Goal: Book appointment/travel/reservation

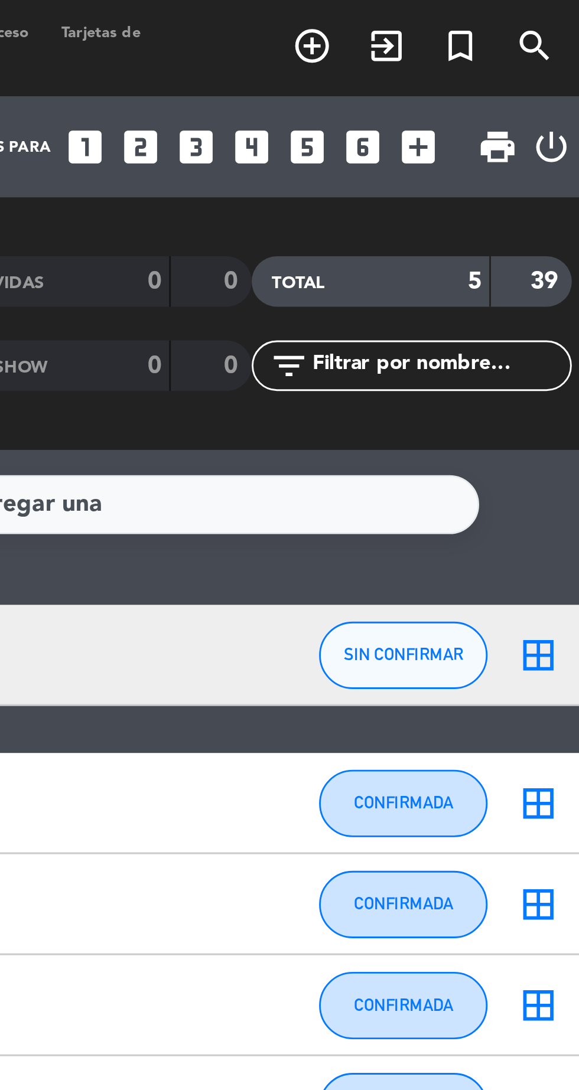
click at [511, 59] on icon "add_box" at bounding box center [515, 52] width 15 height 15
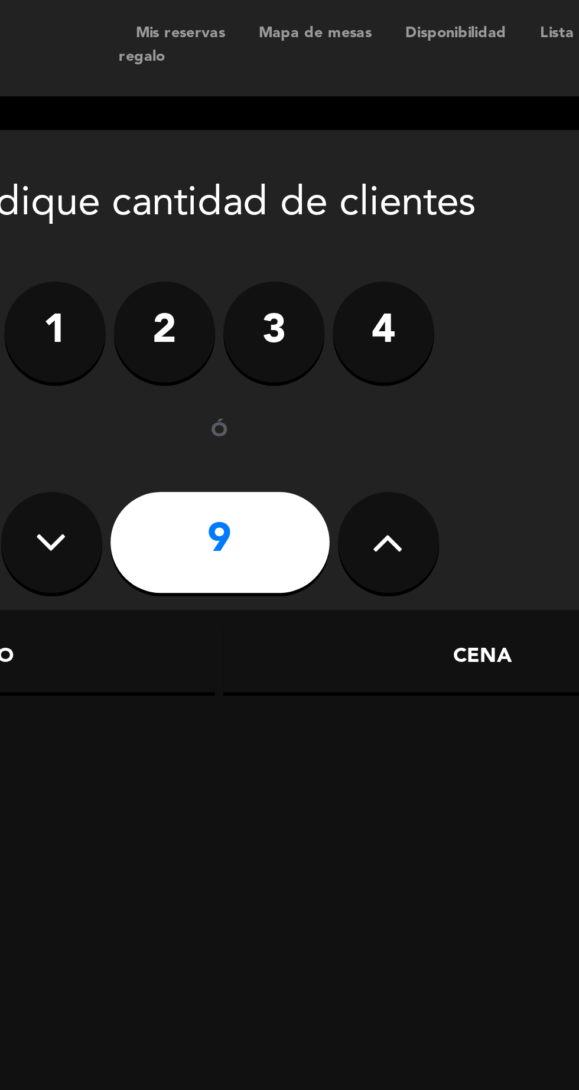
click at [128, 197] on icon at bounding box center [129, 192] width 11 height 18
type input "8"
click at [282, 238] on div "Cena" at bounding box center [281, 233] width 182 height 24
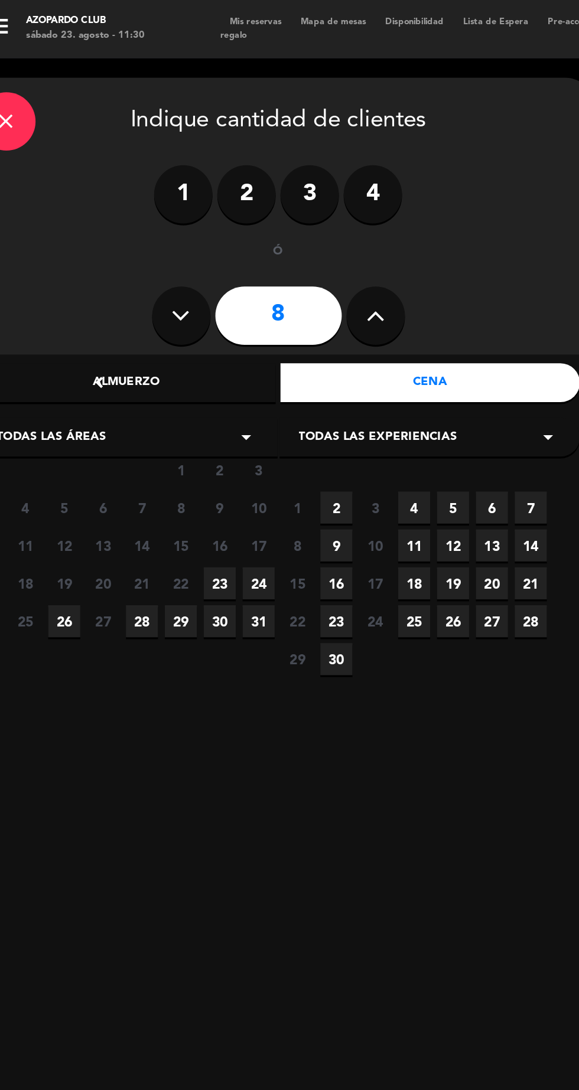
click at [154, 358] on span "23" at bounding box center [152, 354] width 19 height 19
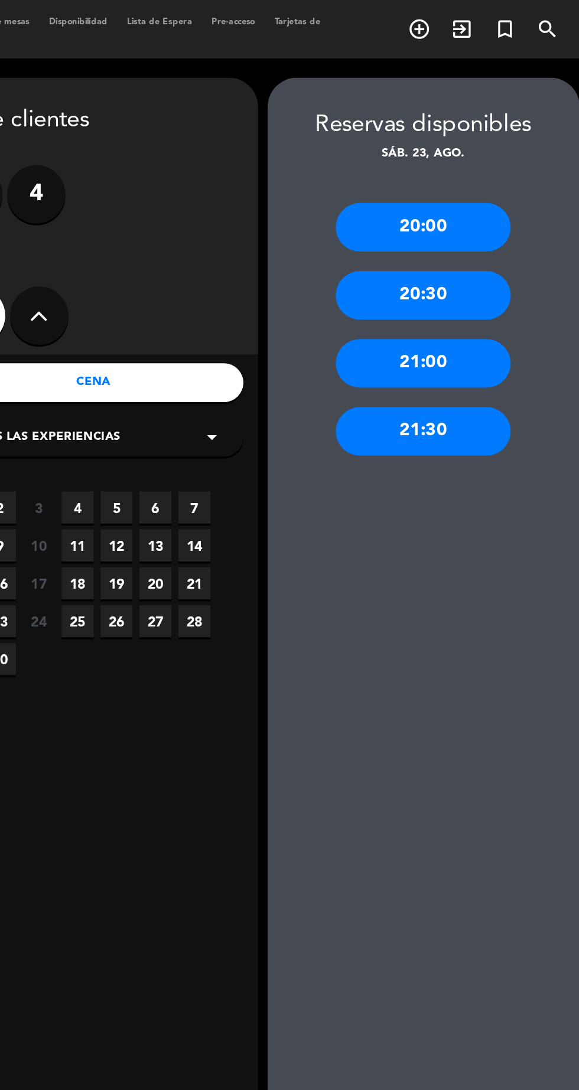
click at [498, 273] on div "21:30" at bounding box center [481, 262] width 106 height 30
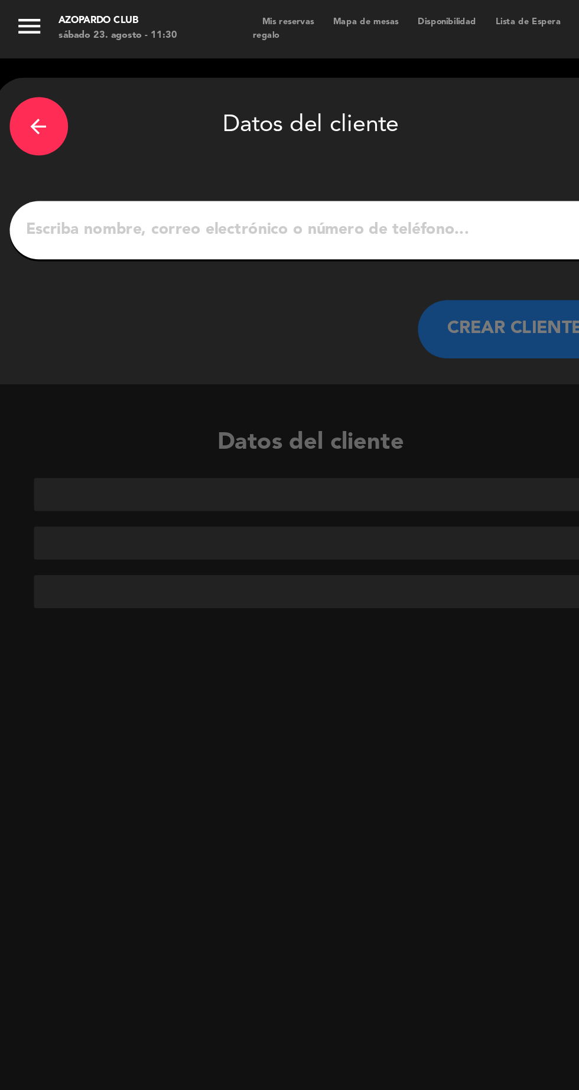
click at [53, 143] on input "1" at bounding box center [189, 140] width 348 height 17
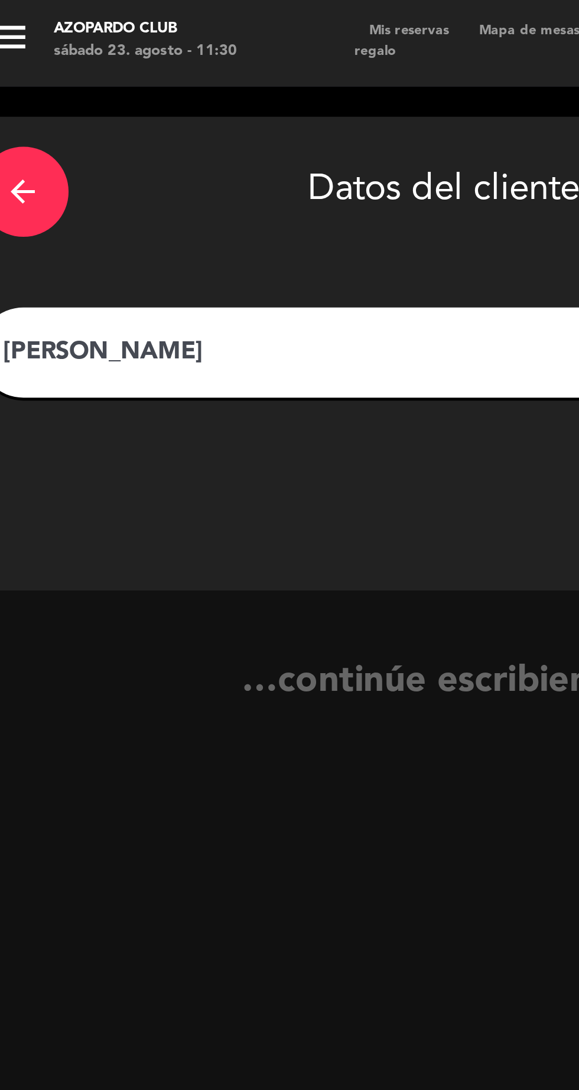
type input "[PERSON_NAME]"
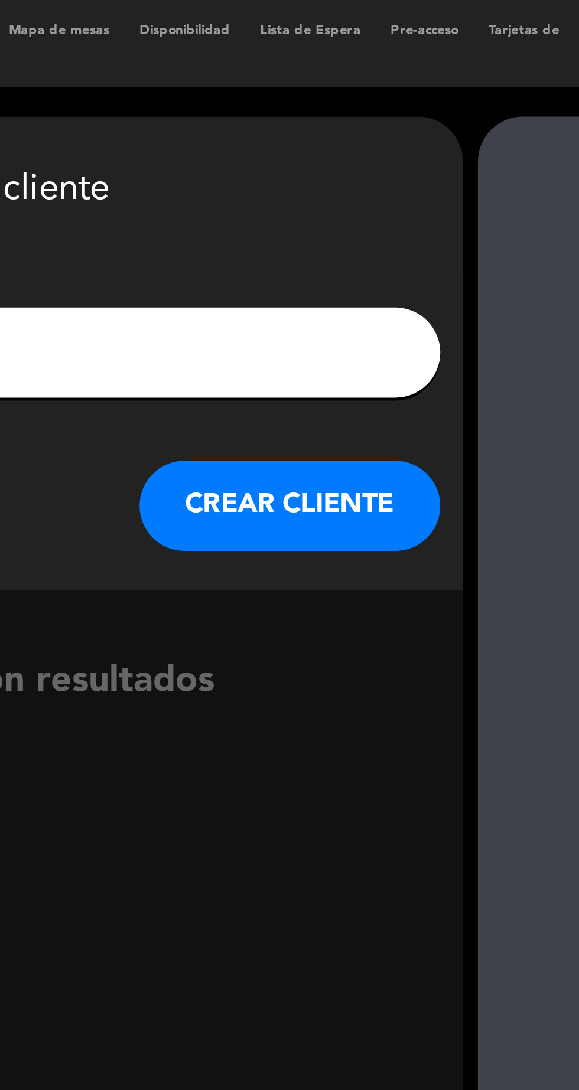
click at [344, 208] on button "CREAR CLIENTE" at bounding box center [313, 199] width 118 height 35
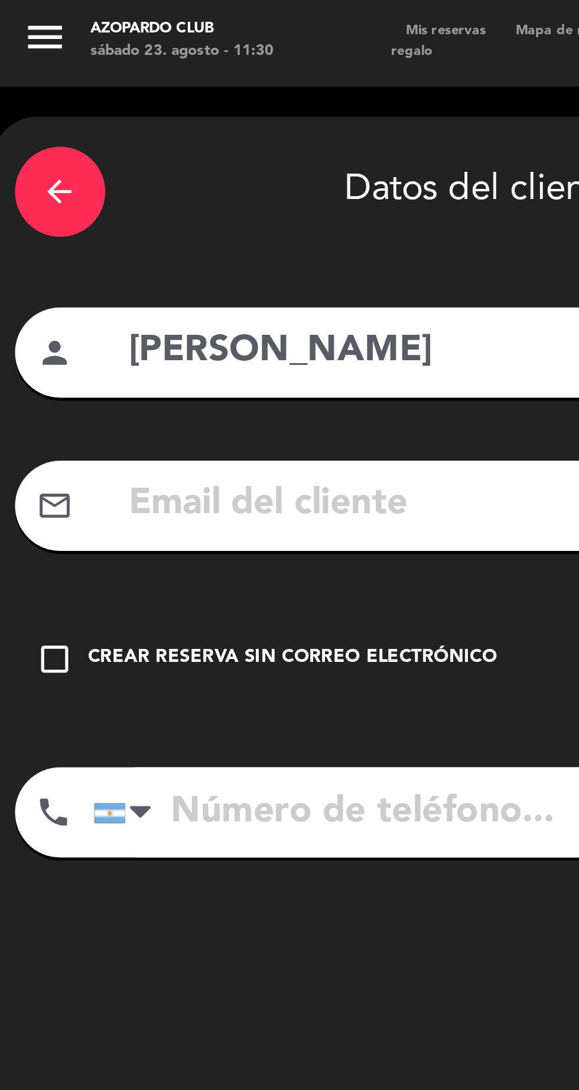
click at [19, 265] on icon "check_box_outline_blank" at bounding box center [22, 260] width 14 height 14
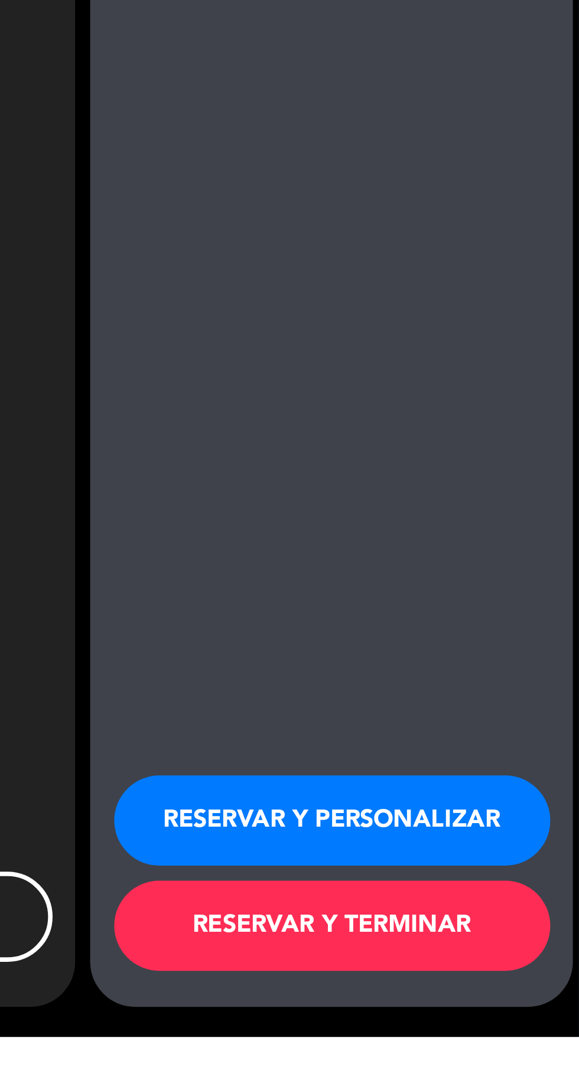
click at [498, 1023] on button "RESERVAR Y PERSONALIZAR" at bounding box center [481, 1004] width 171 height 35
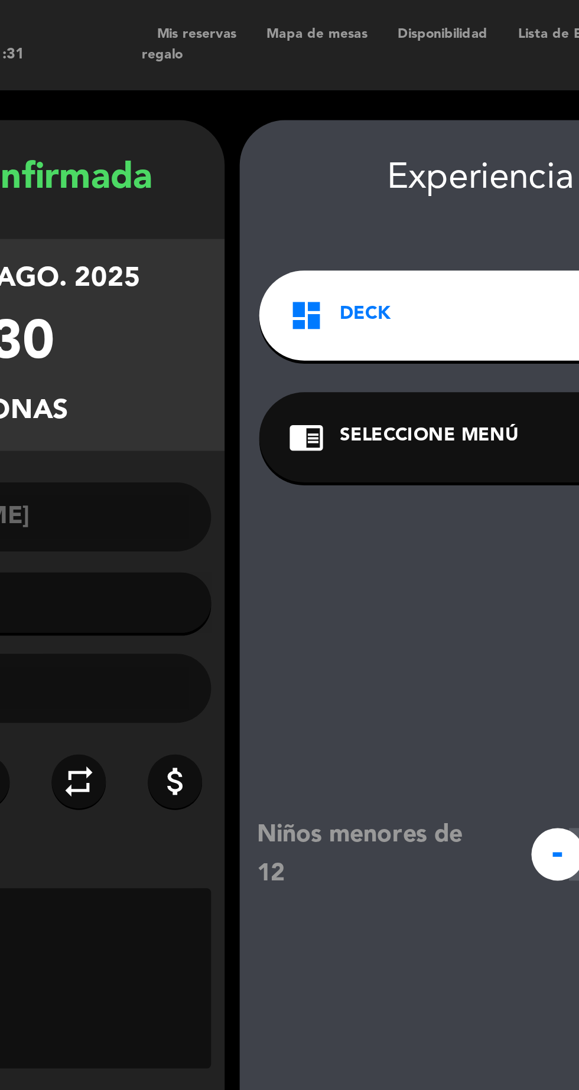
scroll to position [25, 0]
click at [223, 117] on icon "dashboard" at bounding box center [218, 124] width 14 height 14
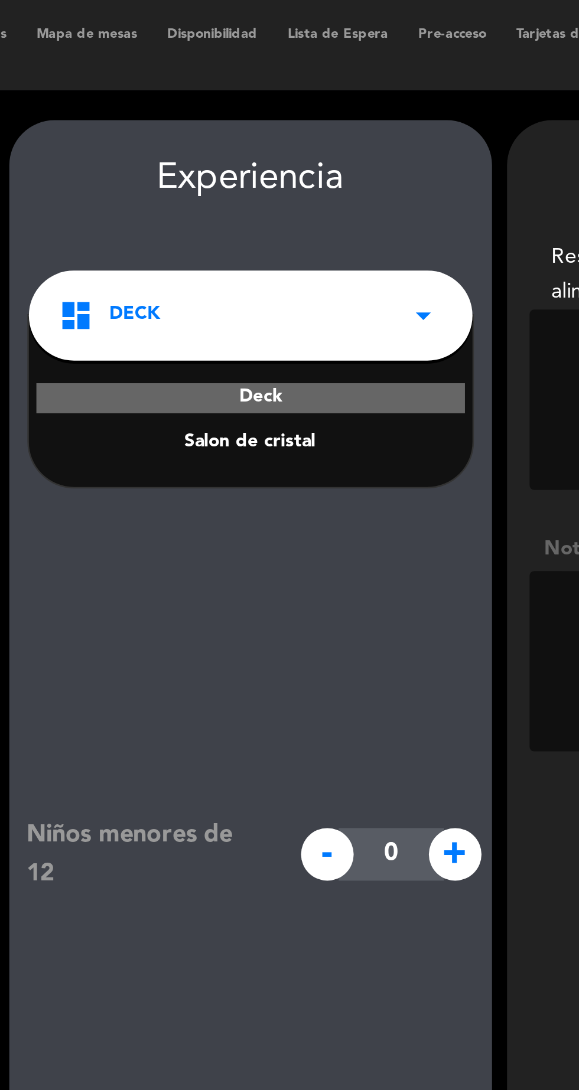
click at [344, 255] on div "Niños menores de 12 - 0 + Con una mascota Si No Mesa accessible Si No Lenguaje …" at bounding box center [287, 640] width 190 height 900
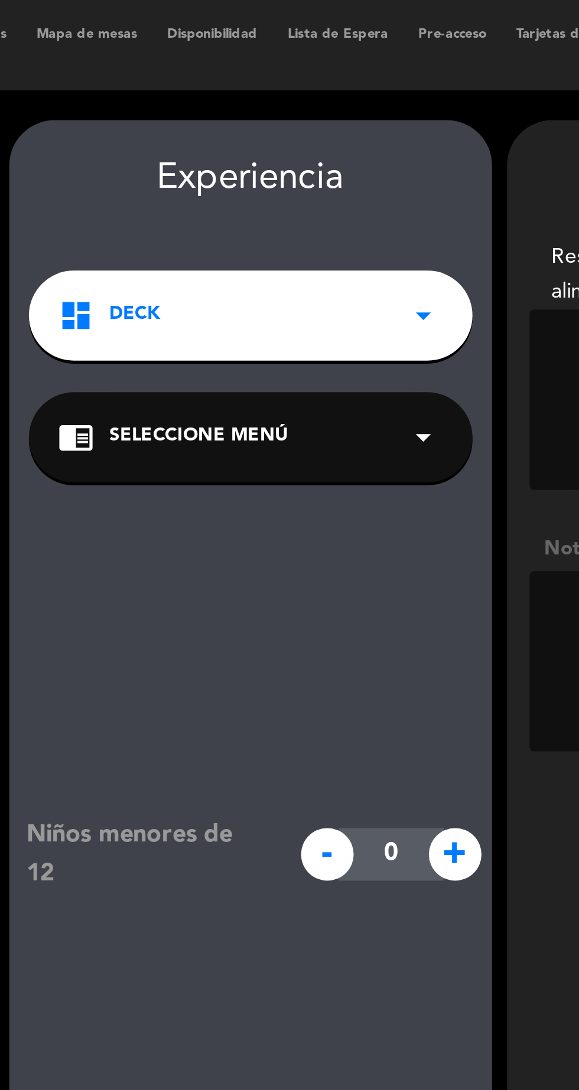
click at [234, 166] on span "Seleccione Menú" at bounding box center [266, 172] width 70 height 12
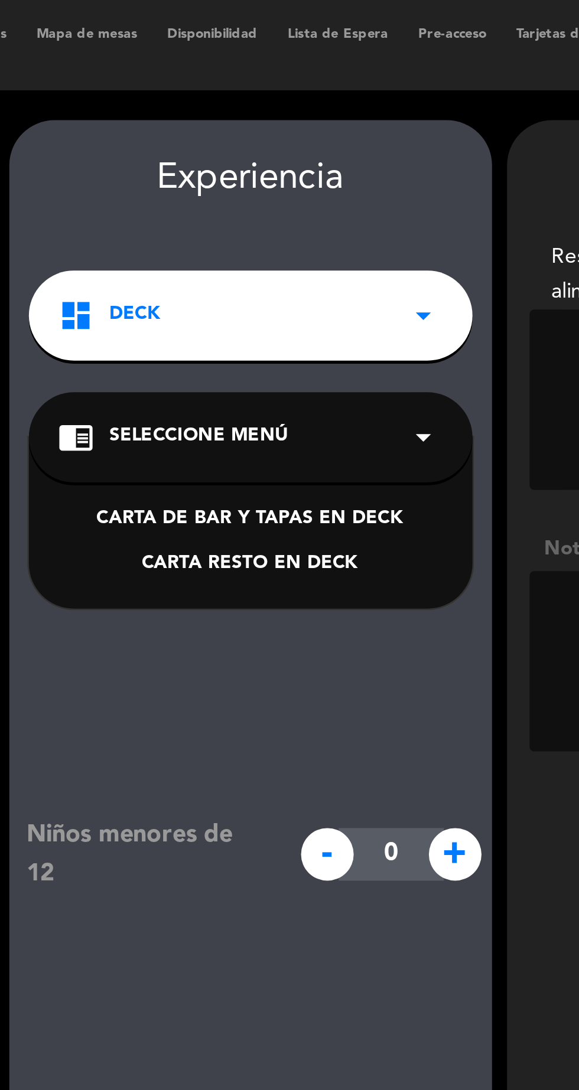
click at [355, 198] on div "CARTA DE BAR Y TAPAS EN DECK" at bounding box center [286, 204] width 151 height 12
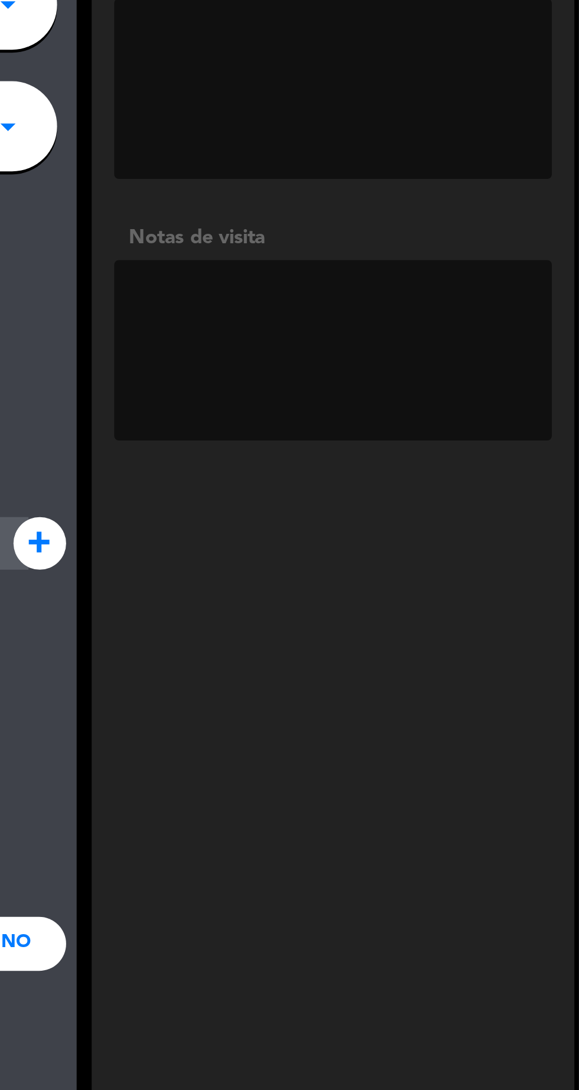
scroll to position [0, 0]
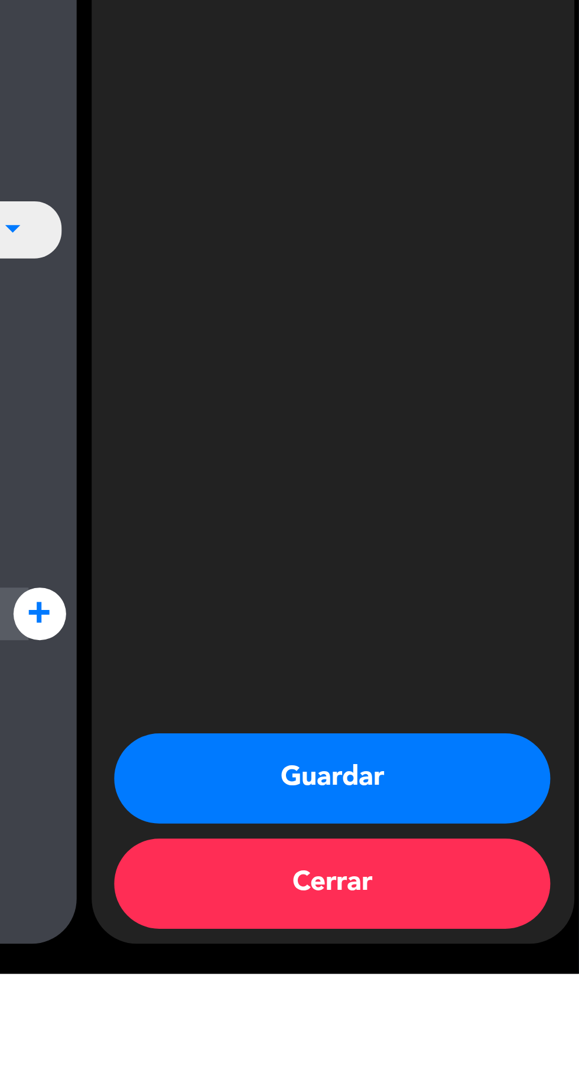
click at [488, 1031] on button "Guardar" at bounding box center [481, 1013] width 171 height 35
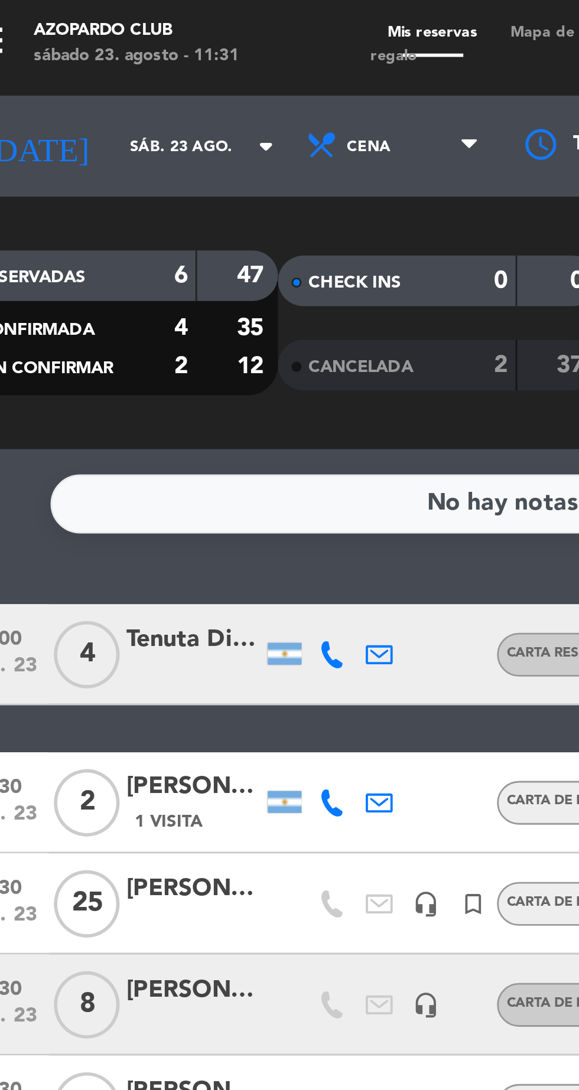
click at [103, 358] on div at bounding box center [91, 360] width 47 height 9
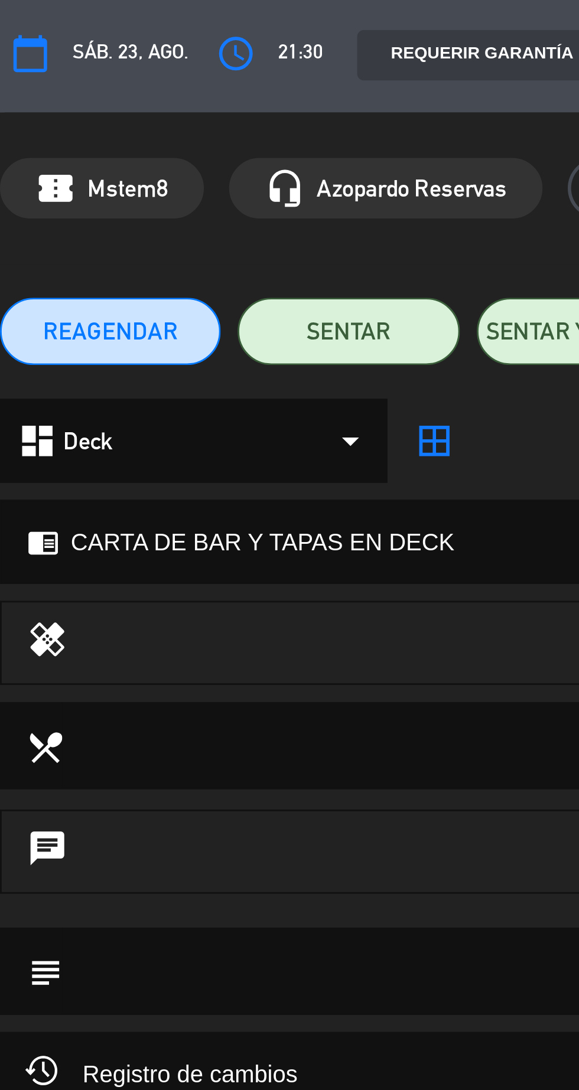
click at [35, 158] on span "Deck" at bounding box center [30, 157] width 17 height 14
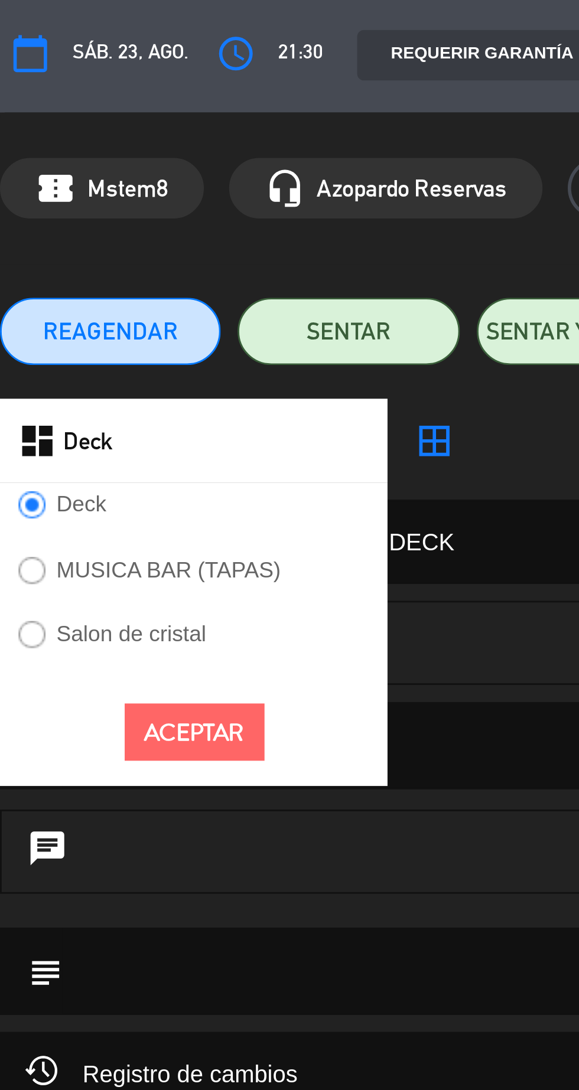
click at [30, 204] on label "MUSICA BAR (TAPAS)" at bounding box center [59, 202] width 79 height 8
click at [80, 269] on button "Aceptar" at bounding box center [68, 259] width 49 height 21
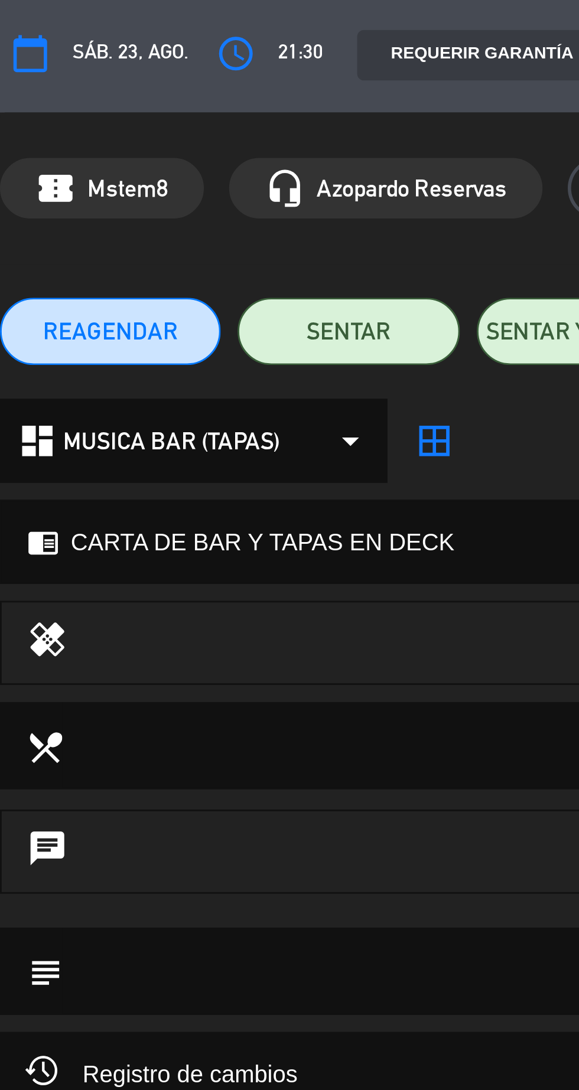
click at [173, 198] on div "chrome_reader_mode CARTA DE BAR Y TAPAS EN DECK arrow_drop_down" at bounding box center [143, 192] width 284 height 28
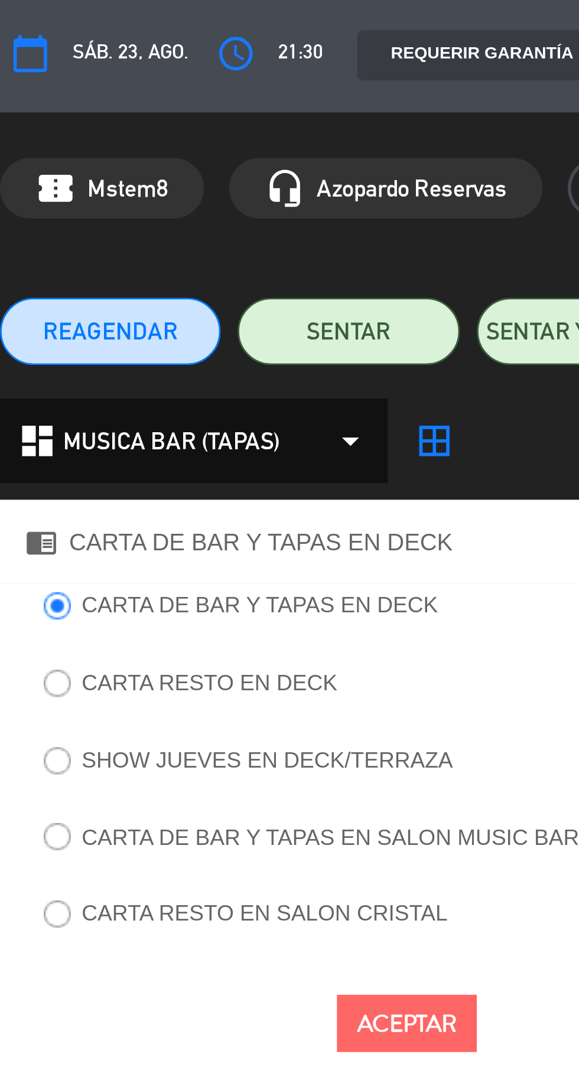
click at [180, 296] on label "CARTA DE BAR Y TAPAS EN SALON MUSIC BAR" at bounding box center [116, 296] width 174 height 8
click at [144, 364] on button "Aceptar" at bounding box center [142, 361] width 49 height 21
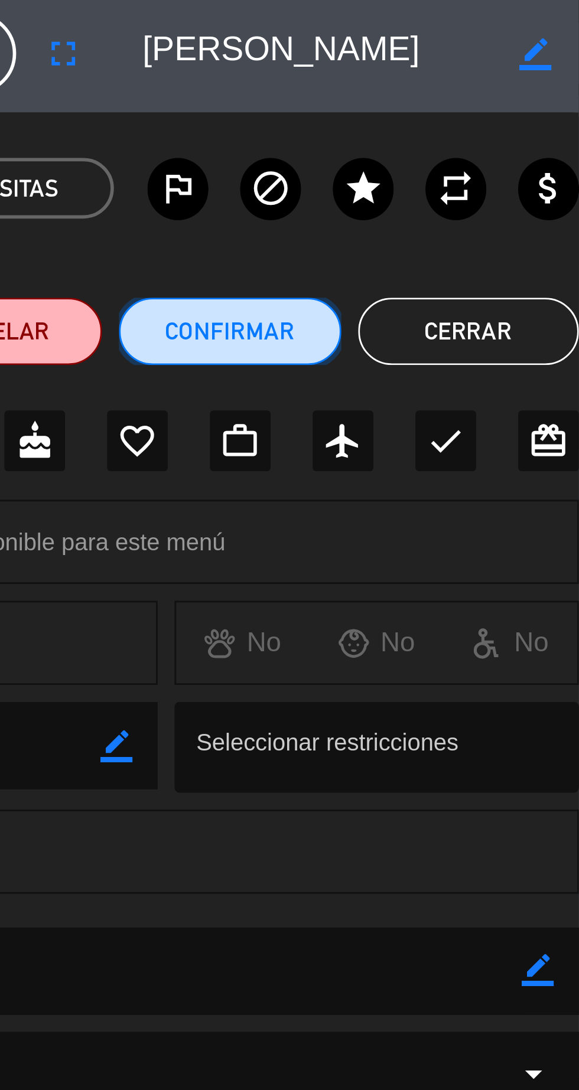
click at [441, 120] on button "Confirmar" at bounding box center [455, 118] width 77 height 24
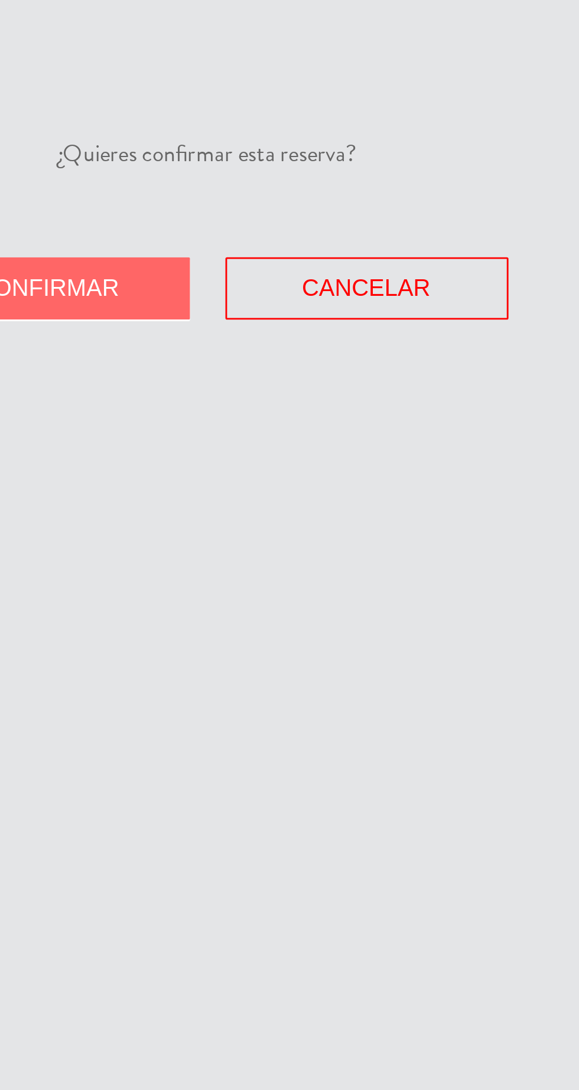
click at [238, 107] on button "Confirmar" at bounding box center [233, 103] width 99 height 22
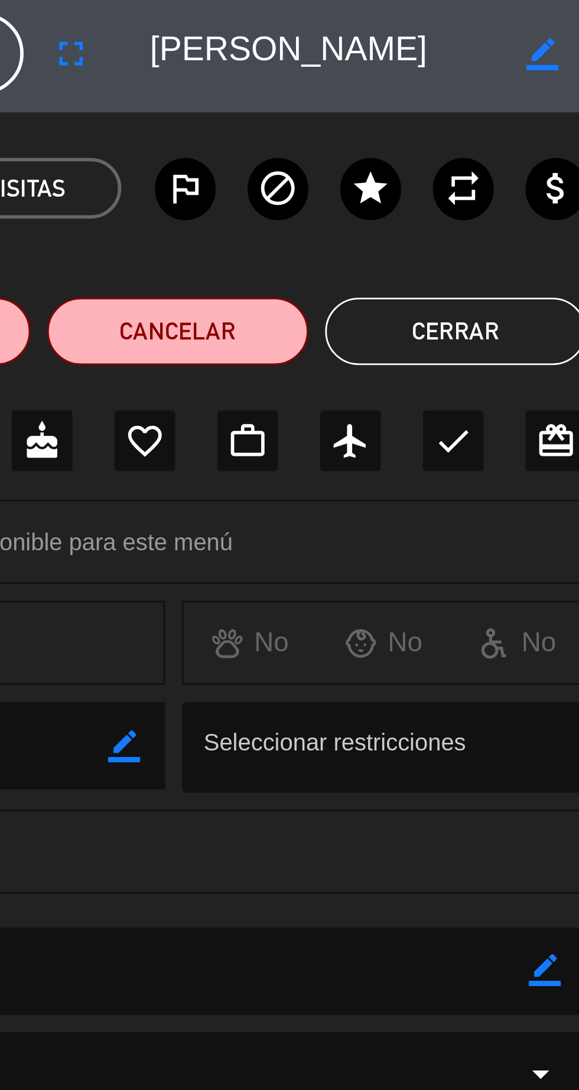
click at [554, 127] on button "Cerrar" at bounding box center [533, 118] width 92 height 24
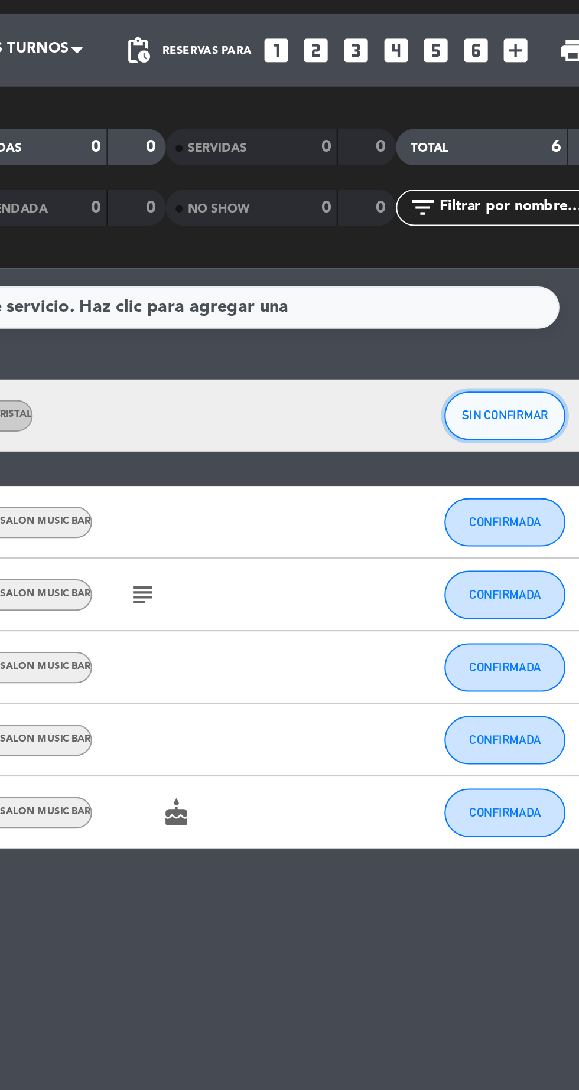
click at [513, 239] on button "SIN CONFIRMAR" at bounding box center [510, 232] width 59 height 24
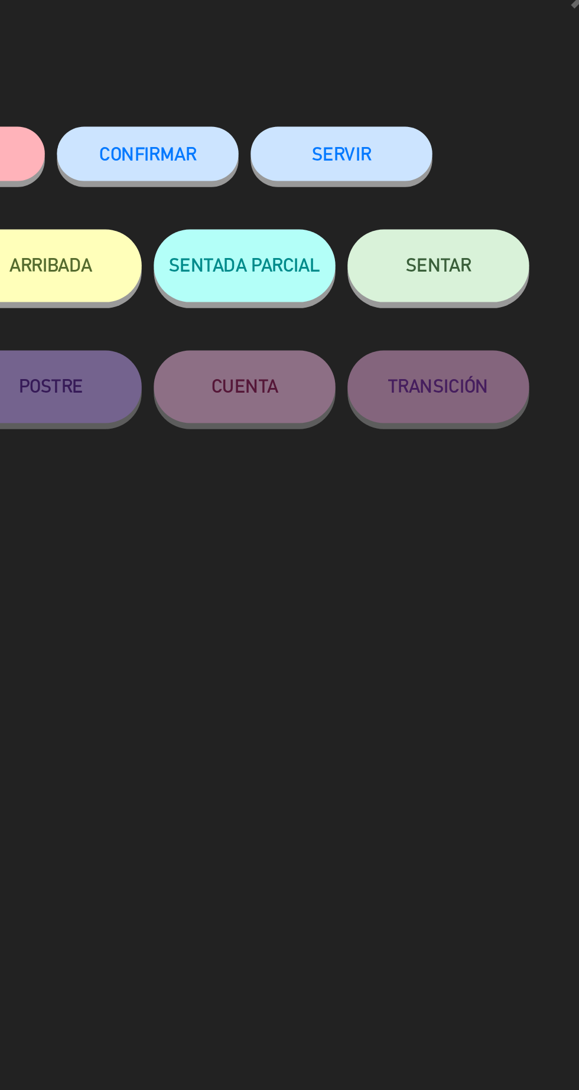
click at [329, 105] on span "CONFIRMAR" at bounding box center [336, 104] width 47 height 10
